Goal: Check status: Check status

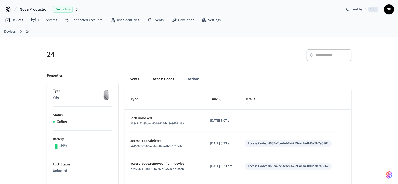
click at [163, 79] on button "Access Codes" at bounding box center [163, 79] width 29 height 12
